Goal: Transaction & Acquisition: Purchase product/service

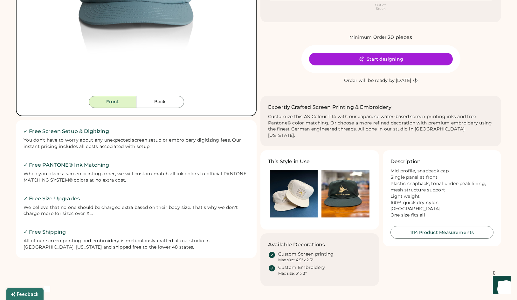
scroll to position [47, 0]
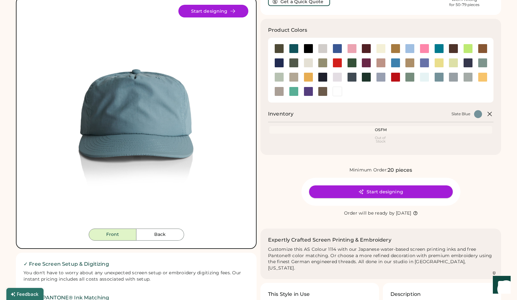
click at [403, 190] on button "Start designing" at bounding box center [381, 192] width 144 height 13
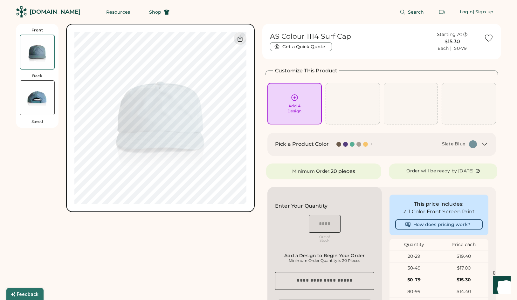
click at [372, 142] on div "+" at bounding box center [371, 144] width 3 height 7
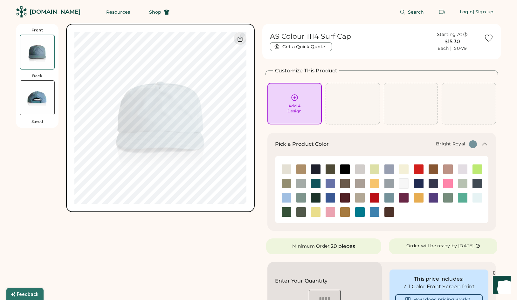
click at [330, 196] on img at bounding box center [331, 198] width 10 height 10
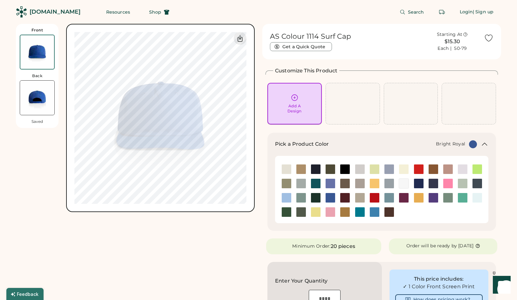
click at [305, 104] on div "Add A Design" at bounding box center [294, 104] width 45 height 20
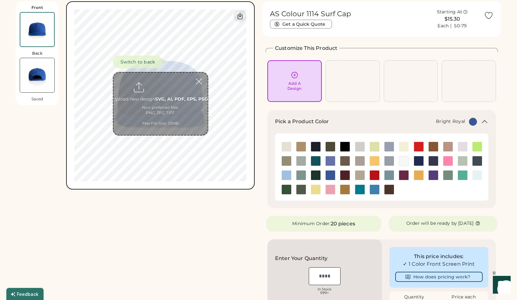
scroll to position [24, 0]
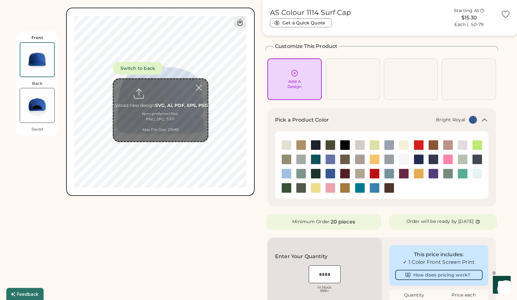
click at [149, 125] on input "file" at bounding box center [160, 110] width 94 height 62
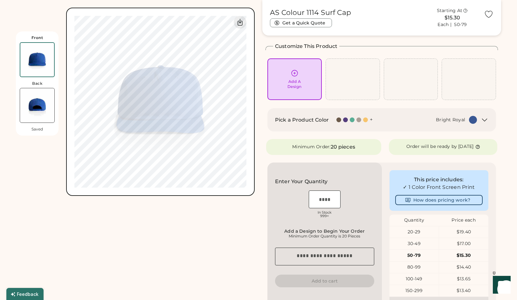
click at [371, 117] on div "+" at bounding box center [371, 119] width 3 height 7
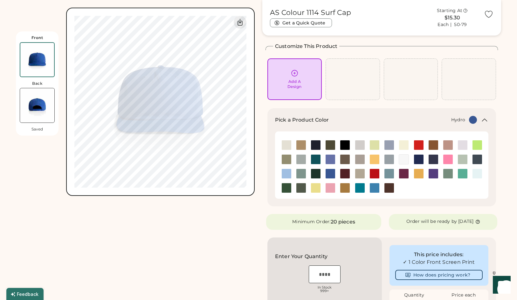
click at [376, 188] on img at bounding box center [375, 188] width 10 height 10
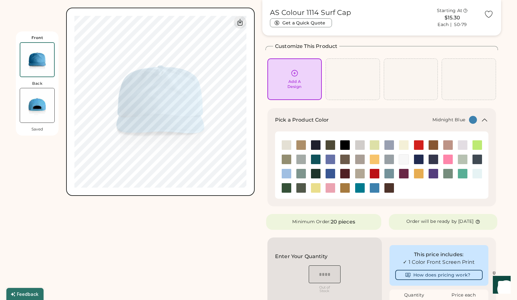
click at [431, 158] on img at bounding box center [434, 160] width 10 height 10
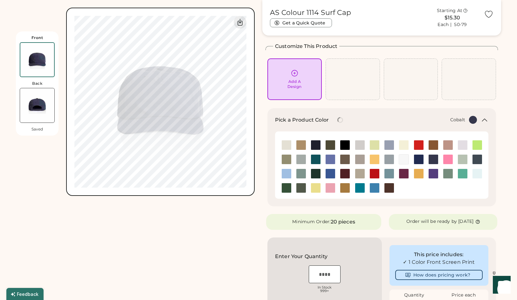
click at [417, 157] on img at bounding box center [419, 160] width 10 height 10
click at [478, 156] on img at bounding box center [477, 160] width 10 height 10
click at [418, 156] on img at bounding box center [419, 160] width 10 height 10
click at [436, 159] on img at bounding box center [434, 160] width 10 height 10
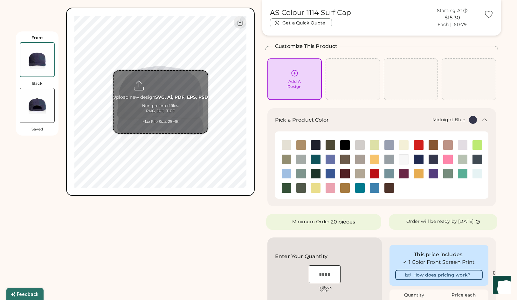
click at [149, 109] on input "file" at bounding box center [160, 102] width 94 height 62
type input "**********"
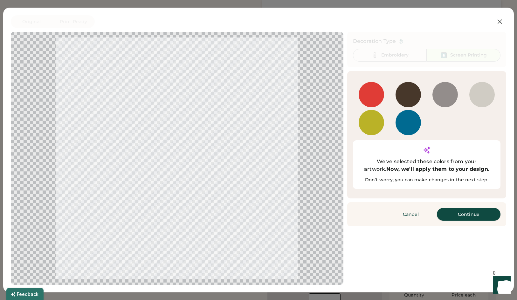
click at [478, 208] on button "Continue" at bounding box center [469, 214] width 64 height 13
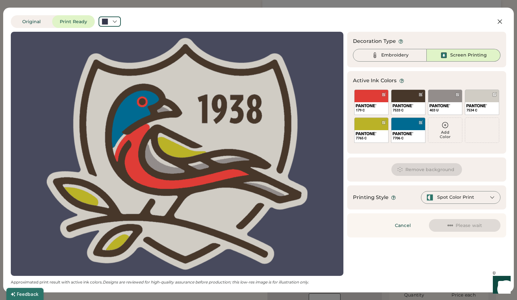
click at [243, 136] on div at bounding box center [177, 154] width 321 height 233
click at [388, 54] on div "Embroidery" at bounding box center [394, 55] width 27 height 6
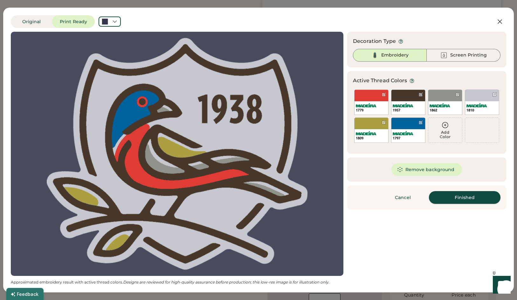
click at [475, 203] on button "Finished" at bounding box center [465, 197] width 72 height 13
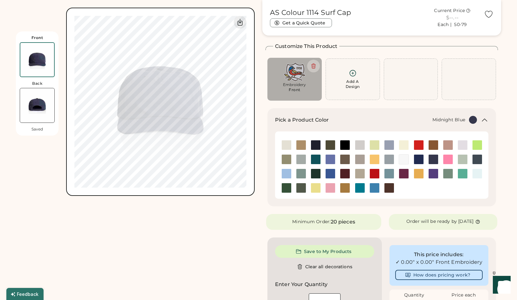
type input "****"
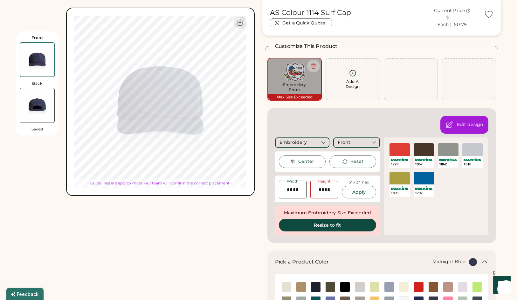
type input "****"
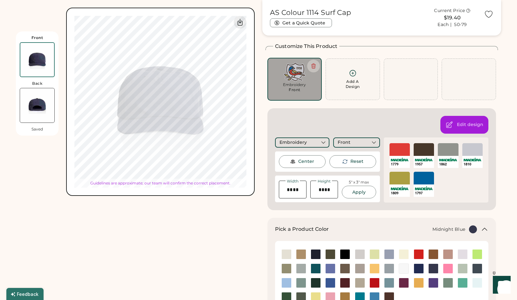
type input "****"
click at [300, 189] on input "input" at bounding box center [293, 190] width 28 height 18
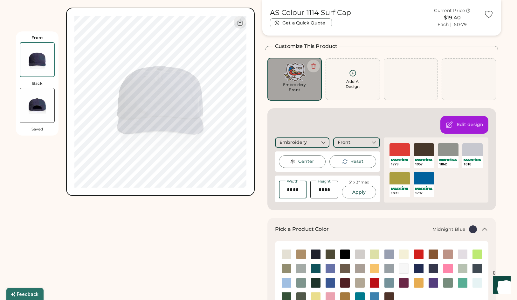
type input "****"
click at [356, 203] on div "Edit design Embroidery Front Center Reset Width Height 5" x 3" max Apply Maximu…" at bounding box center [381, 159] width 229 height 102
click at [361, 192] on button "Apply" at bounding box center [359, 192] width 34 height 13
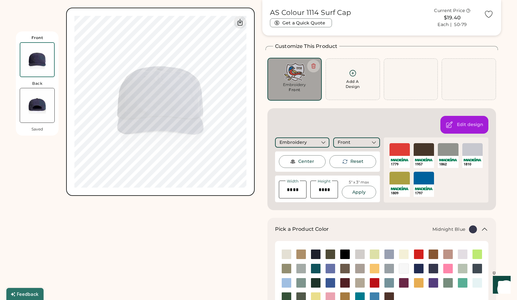
click at [304, 159] on div "Center" at bounding box center [306, 162] width 16 height 6
click at [323, 120] on div "Edit design Embroidery Front Center Reset Width Height 5" x 3" max Apply Maximu…" at bounding box center [381, 159] width 229 height 102
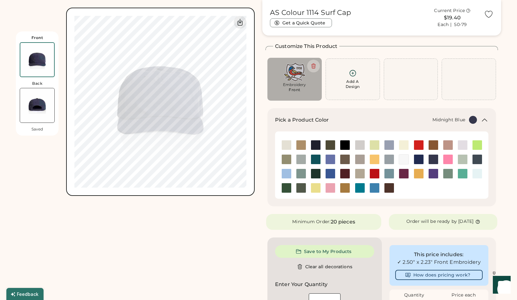
type input "****"
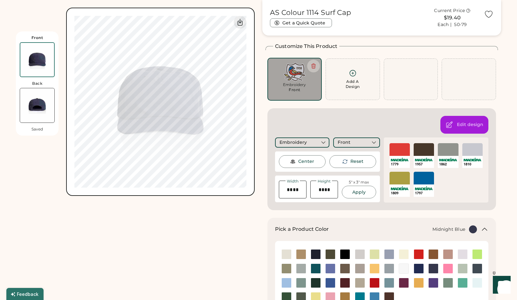
click at [361, 119] on div "Edit design Embroidery Front Center Reset Width Height 5" x 3" max Apply Maximu…" at bounding box center [381, 159] width 229 height 102
click at [380, 109] on div "Edit design Embroidery Front Center Reset Width Height 5" x 3" max Apply Maximu…" at bounding box center [381, 159] width 229 height 102
click at [407, 83] on div at bounding box center [411, 79] width 54 height 42
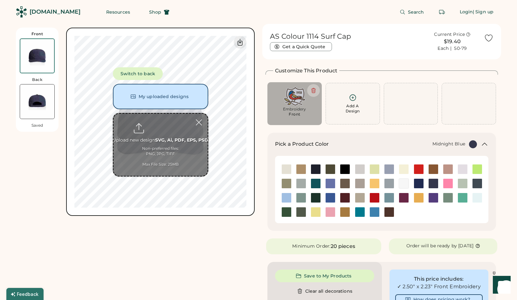
click at [354, 132] on div "AS Colour 1114 Surf Cap Get a Quick Quote Current Price $19.40 Each | 50-79 Cus…" at bounding box center [381, 278] width 239 height 508
click at [160, 274] on div "Front Back Saved Switch to back My uploaded designs Upload new design SVG, Ai, …" at bounding box center [135, 278] width 239 height 508
click at [154, 70] on button "Switch to back" at bounding box center [138, 73] width 50 height 13
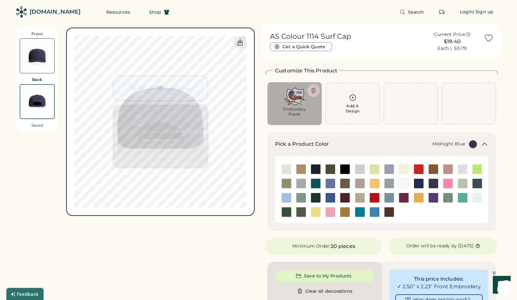
click at [36, 43] on img at bounding box center [37, 56] width 34 height 34
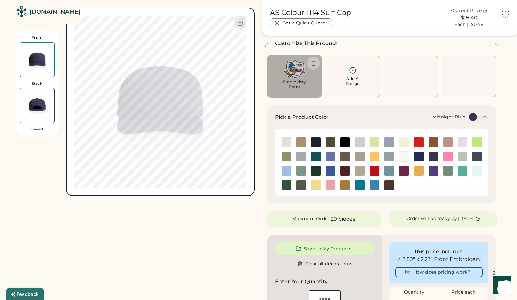
scroll to position [28, 0]
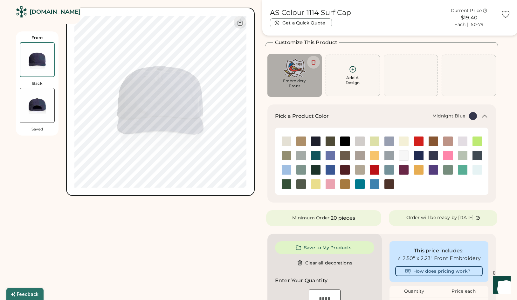
click at [294, 69] on img at bounding box center [294, 67] width 45 height 19
type input "****"
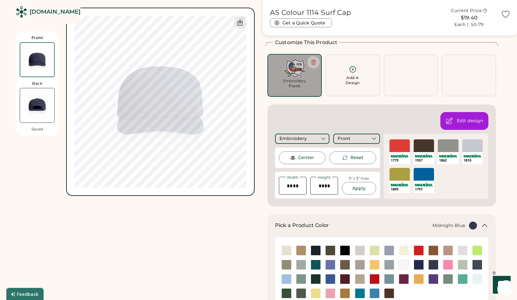
click at [454, 147] on div "SELECT A COLOR" at bounding box center [448, 146] width 20 height 13
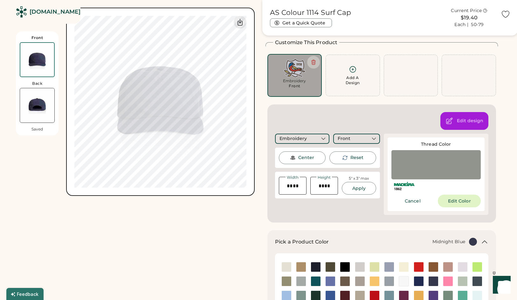
click at [448, 201] on button "Edit Color" at bounding box center [459, 201] width 43 height 13
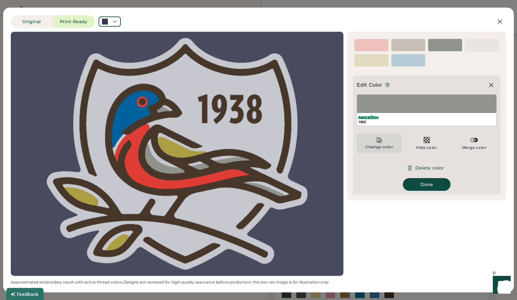
click at [377, 141] on icon at bounding box center [379, 140] width 5 height 5
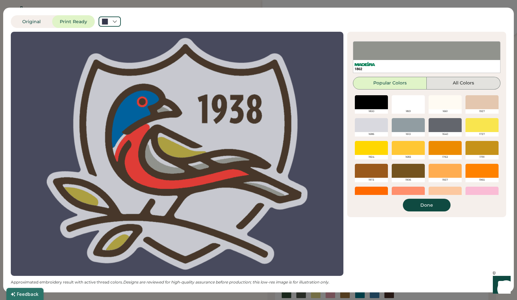
click at [480, 84] on button "All Colors" at bounding box center [464, 83] width 74 height 13
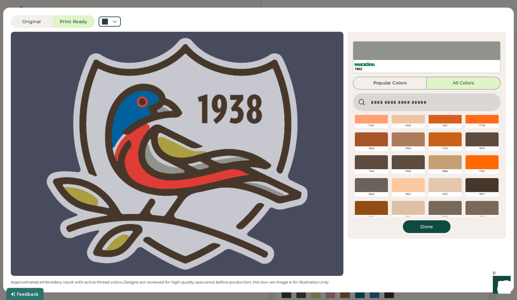
scroll to position [158, 0]
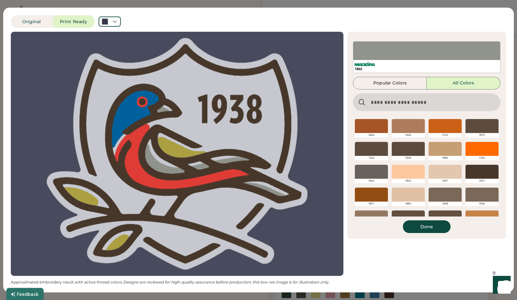
click at [436, 180] on div "1927" at bounding box center [445, 181] width 33 height 4
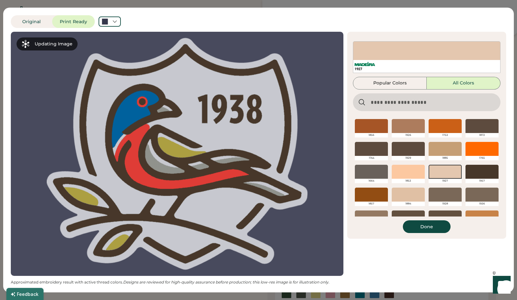
scroll to position [192, 0]
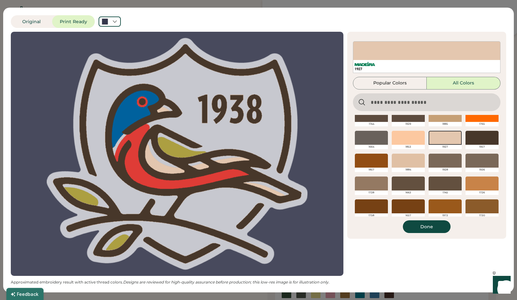
click at [501, 9] on div "Original Print Ready Updating Image Approximated embroidery result with active …" at bounding box center [258, 150] width 511 height 285
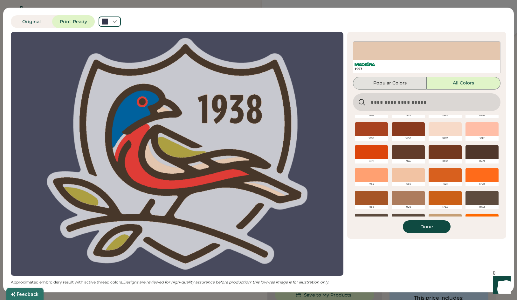
click at [395, 83] on button "Popular Colors" at bounding box center [390, 83] width 74 height 13
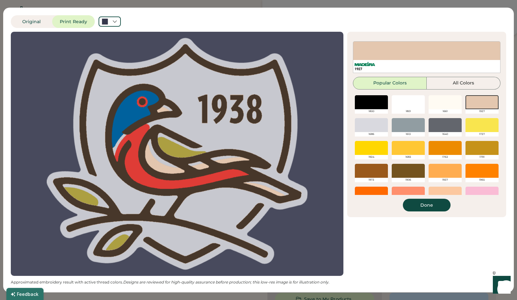
scroll to position [0, 0]
click at [407, 120] on div at bounding box center [408, 125] width 33 height 14
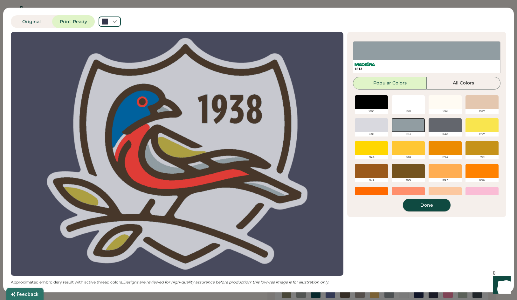
click at [429, 204] on button "Done" at bounding box center [427, 205] width 48 height 13
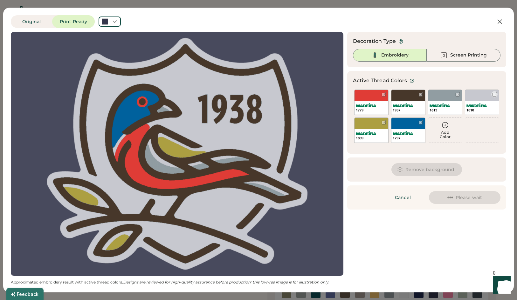
click at [477, 97] on div "1810" at bounding box center [482, 102] width 34 height 25
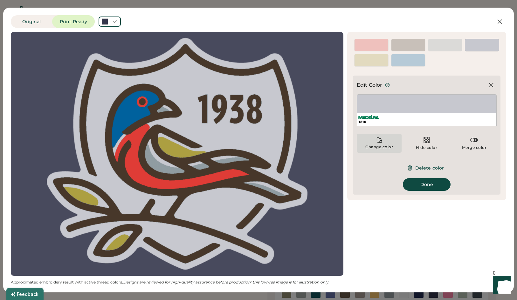
click at [370, 144] on div "Change color" at bounding box center [379, 143] width 45 height 19
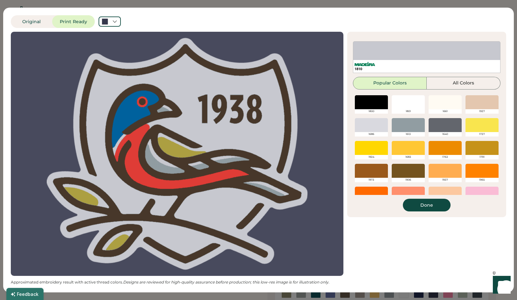
click at [447, 92] on div "1810 Popular Colors All Colors 1800 1801 1661 1927 1686 1613 1640 1727 1924 168…" at bounding box center [427, 126] width 148 height 170
click at [446, 98] on div at bounding box center [445, 102] width 33 height 14
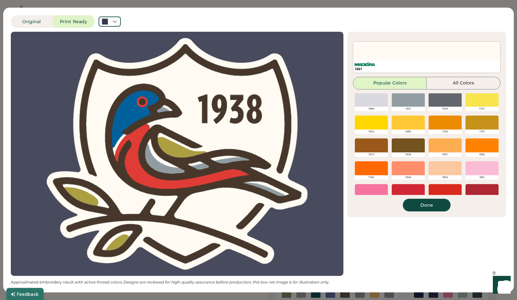
scroll to position [88, 0]
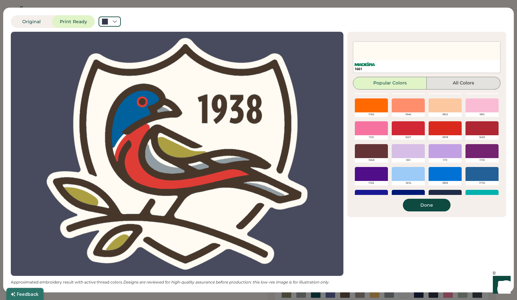
click at [458, 83] on button "All Colors" at bounding box center [464, 83] width 74 height 13
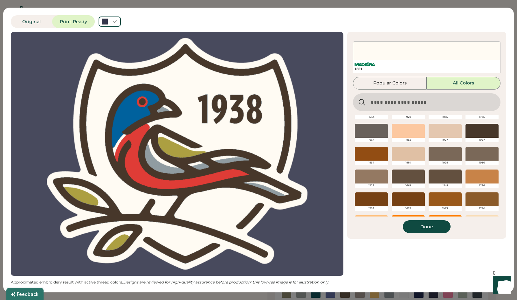
scroll to position [272, 0]
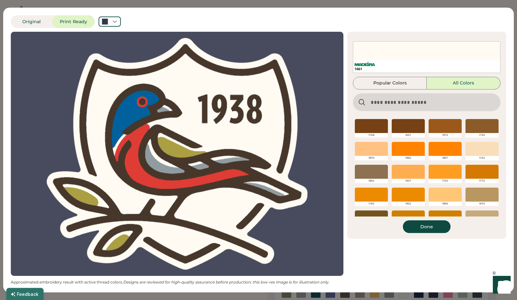
click at [478, 142] on div "1723" at bounding box center [482, 151] width 37 height 23
click at [478, 147] on div at bounding box center [481, 149] width 33 height 14
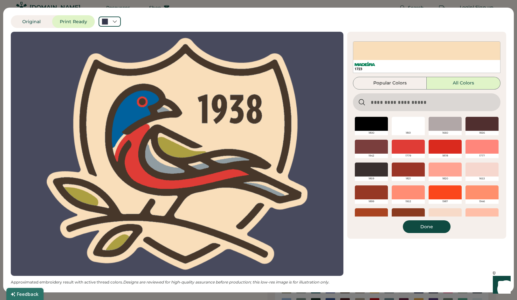
scroll to position [0, 0]
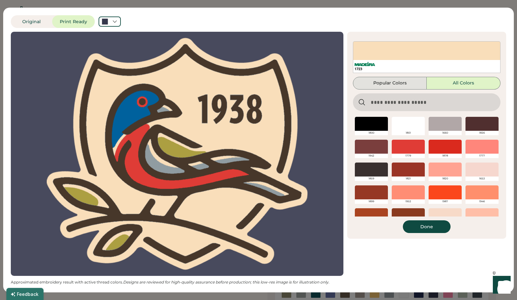
click at [415, 79] on button "Popular Colors" at bounding box center [390, 83] width 74 height 13
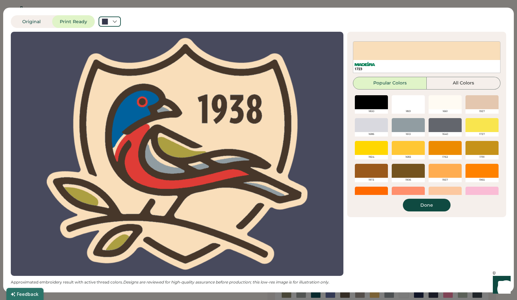
click at [444, 103] on div at bounding box center [445, 102] width 33 height 14
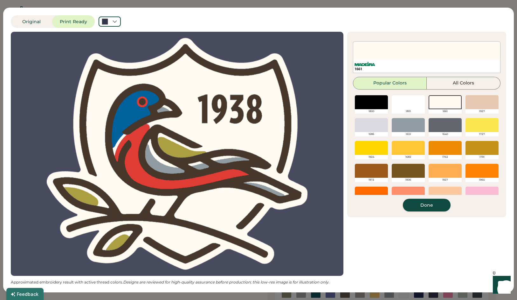
click at [436, 200] on button "Done" at bounding box center [427, 205] width 48 height 13
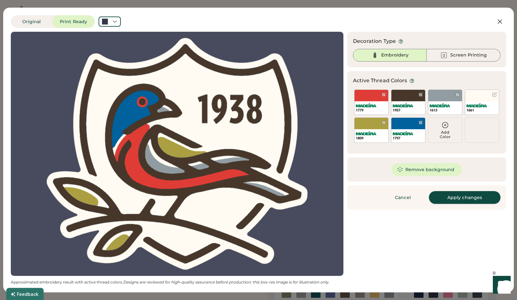
click at [459, 201] on button "Apply changes" at bounding box center [465, 197] width 72 height 13
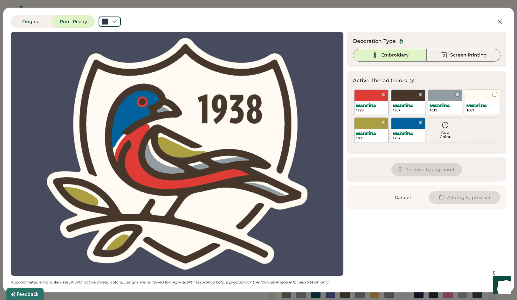
type input "****"
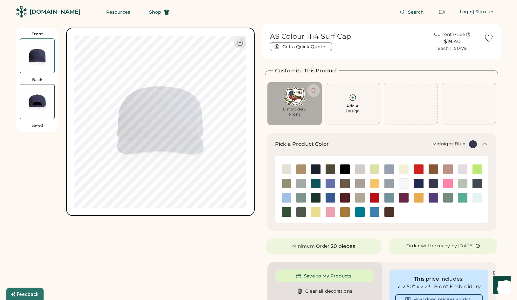
type input "****"
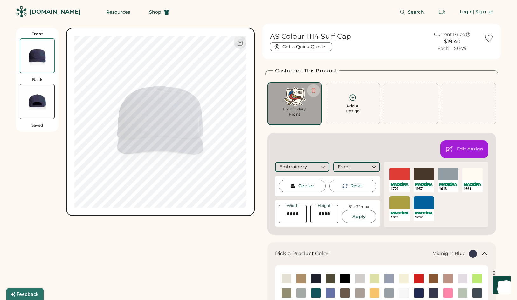
click at [476, 213] on div "1779 SELECT A COLOR 1957 SELECT A COLOR 1613 SELECT A COLOR 1661 SELECT A COLOR…" at bounding box center [436, 195] width 97 height 58
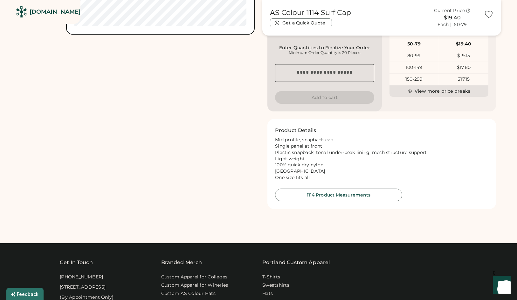
scroll to position [254, 0]
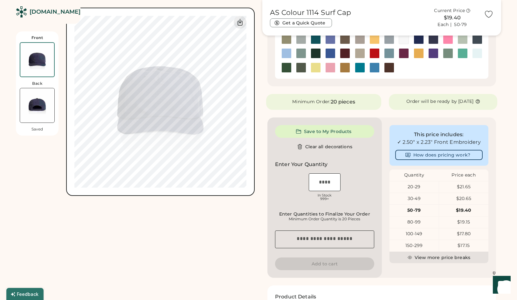
click at [165, 260] on div "Front Back Saved Switch to back My uploaded designs Upload new design SVG, Ai, …" at bounding box center [135, 78] width 239 height 617
click at [241, 23] on icon at bounding box center [240, 22] width 4 height 6
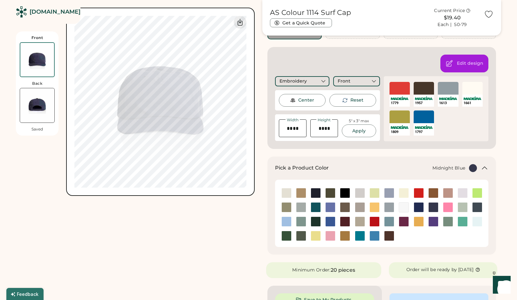
scroll to position [0, 0]
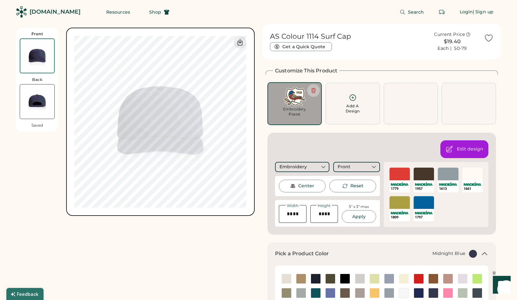
click at [300, 215] on input "input" at bounding box center [293, 214] width 28 height 18
click at [322, 211] on input "input" at bounding box center [324, 214] width 28 height 18
type input "****"
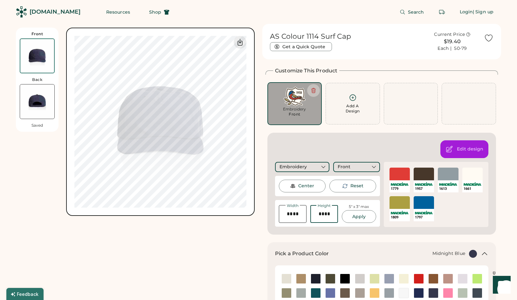
click at [303, 211] on input "input" at bounding box center [293, 214] width 28 height 18
click at [333, 226] on div "Embroidery Front Center Reset Width Height 5" x 3" max Apply Maximum Embroidery…" at bounding box center [381, 194] width 213 height 65
click at [363, 211] on button "Apply" at bounding box center [359, 216] width 34 height 13
click at [296, 214] on input "input" at bounding box center [293, 214] width 28 height 18
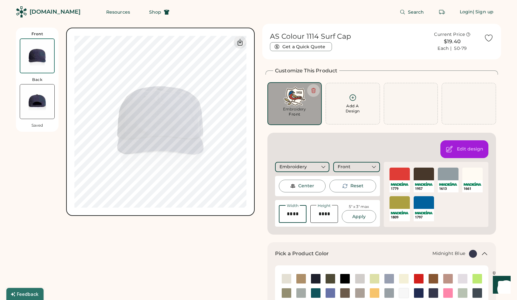
click at [296, 214] on input "input" at bounding box center [293, 214] width 28 height 18
type input "****"
click at [360, 218] on button "Apply" at bounding box center [359, 216] width 34 height 13
click at [326, 219] on input "input" at bounding box center [324, 214] width 28 height 18
click at [330, 218] on input "input" at bounding box center [324, 214] width 28 height 18
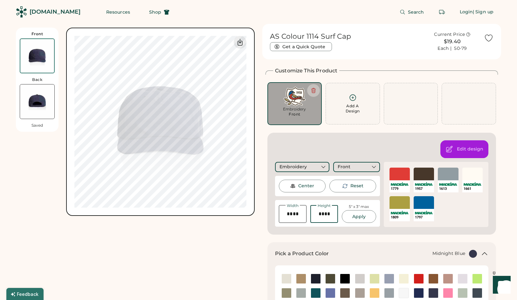
type input "****"
click at [241, 44] on icon at bounding box center [240, 42] width 8 height 8
click at [301, 215] on input "input" at bounding box center [293, 214] width 28 height 18
type input "****"
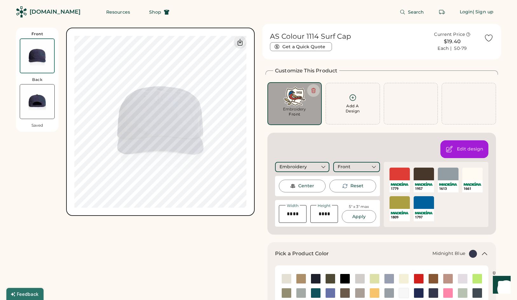
click at [371, 216] on button "Apply" at bounding box center [359, 216] width 34 height 13
click at [243, 40] on icon at bounding box center [240, 42] width 8 height 8
